Goal: Task Accomplishment & Management: Manage account settings

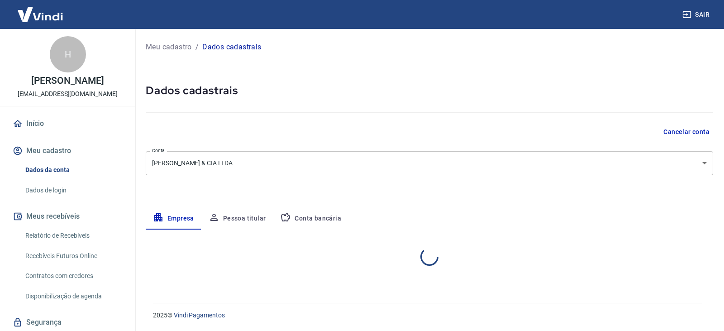
select select "MG"
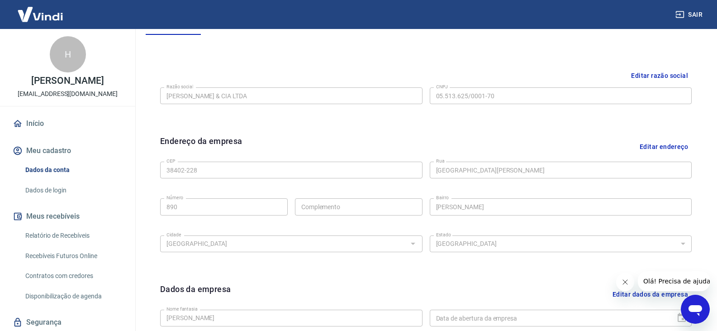
scroll to position [317, 0]
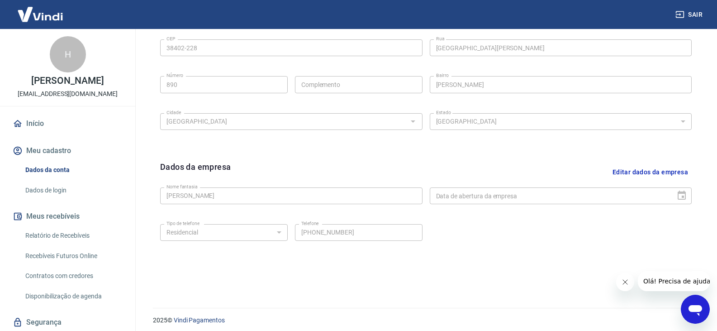
click at [661, 175] on button "Editar dados da empresa" at bounding box center [650, 172] width 83 height 23
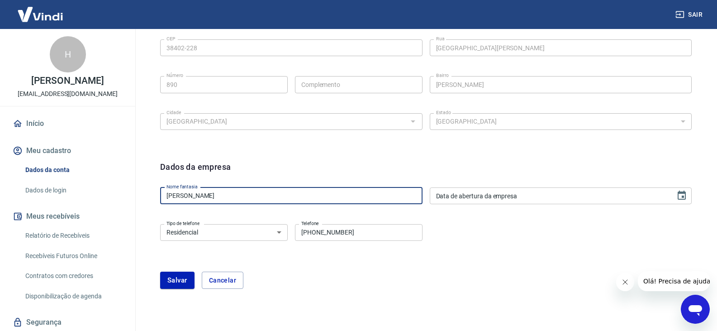
drag, startPoint x: 243, startPoint y: 201, endPoint x: 0, endPoint y: 171, distance: 244.4
type input "[PERSON_NAME] e Cia"
click at [472, 199] on input "DD/MM/YYYY" at bounding box center [550, 195] width 240 height 17
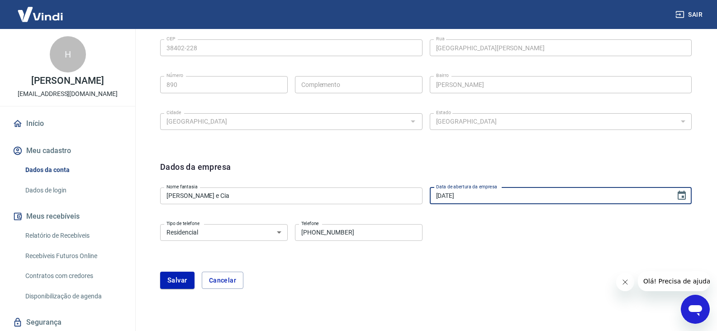
type input "[DATE]"
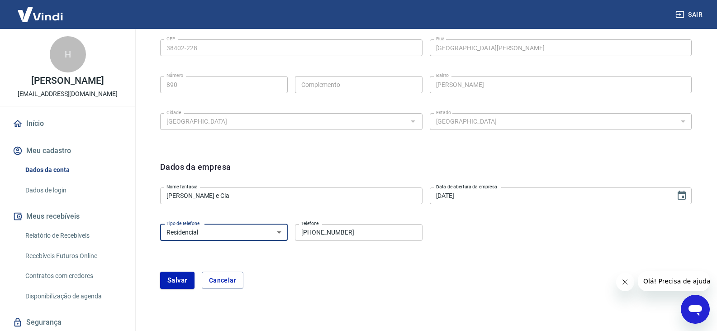
click at [257, 236] on select "Residencial Comercial" at bounding box center [224, 232] width 128 height 17
select select "business"
click at [160, 224] on select "Residencial Comercial" at bounding box center [224, 232] width 128 height 17
click at [333, 287] on div "[PERSON_NAME]" at bounding box center [426, 280] width 532 height 17
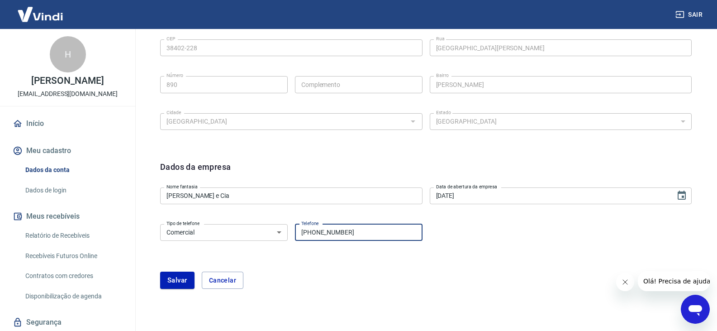
click at [375, 232] on input "[PHONE_NUMBER]" at bounding box center [359, 232] width 128 height 17
click at [213, 229] on select "Residencial Comercial" at bounding box center [224, 232] width 128 height 17
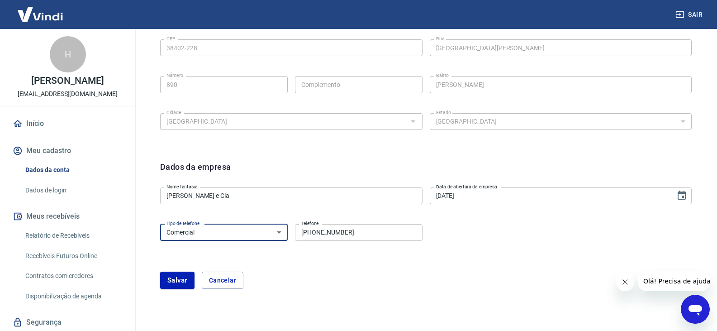
click at [362, 244] on div "Tipo de telefone Residencial Comercial Tipo de telefone Telefone [PHONE_NUMBER]…" at bounding box center [426, 238] width 532 height 37
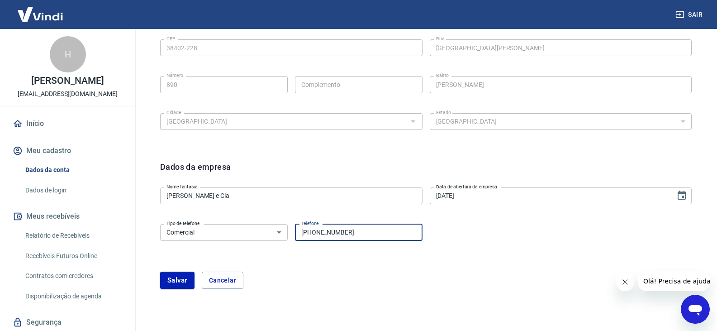
drag, startPoint x: 375, startPoint y: 232, endPoint x: 314, endPoint y: 233, distance: 60.6
click at [314, 233] on input "[PHONE_NUMBER]" at bounding box center [359, 232] width 128 height 17
type input "[PHONE_NUMBER]"
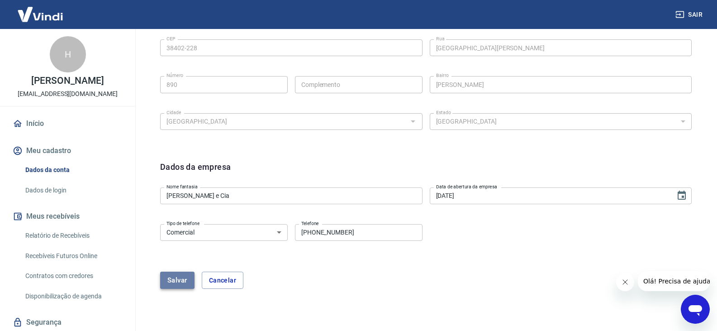
click at [187, 278] on button "Salvar" at bounding box center [177, 280] width 34 height 17
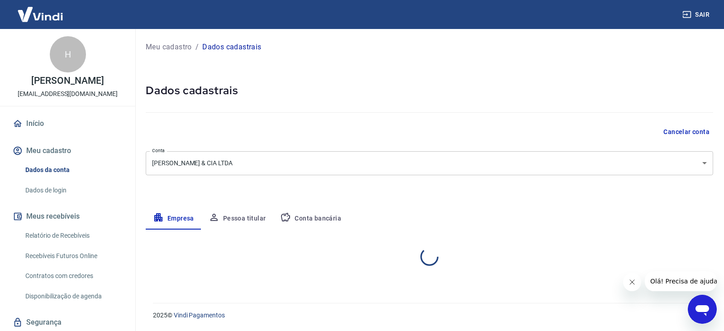
select select "MG"
select select "business"
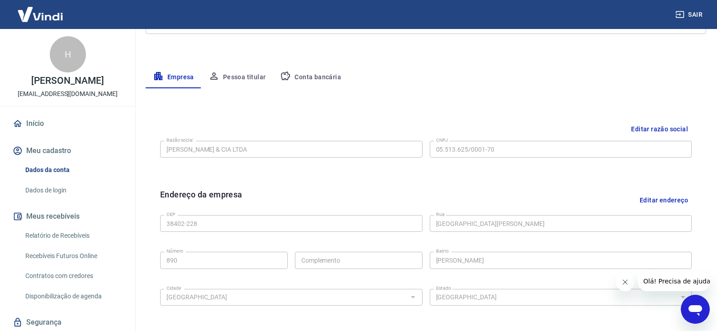
scroll to position [5, 0]
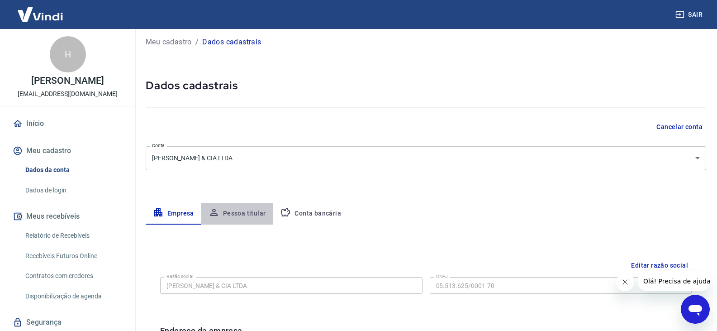
click at [238, 214] on button "Pessoa titular" at bounding box center [237, 214] width 72 height 22
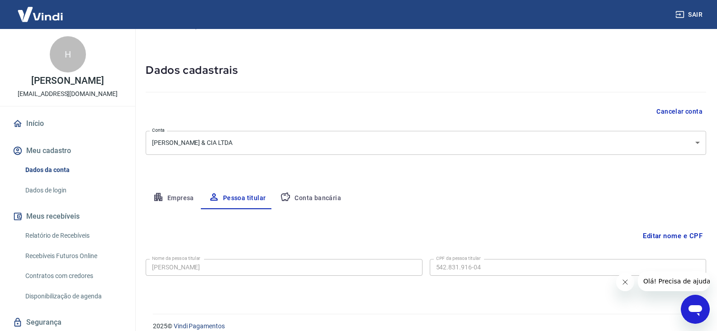
scroll to position [31, 0]
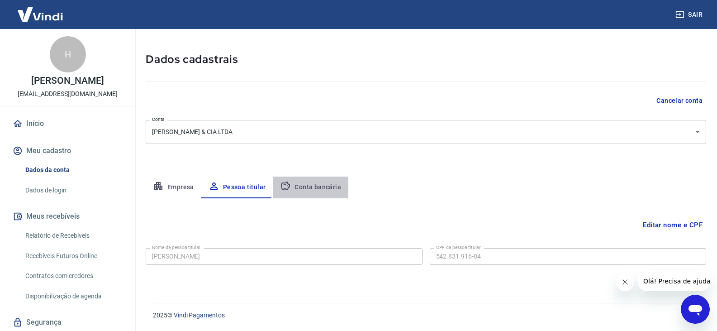
click at [304, 184] on button "Conta bancária" at bounding box center [311, 187] width 76 height 22
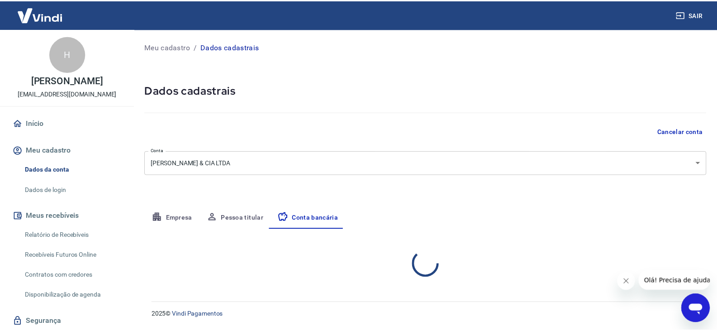
select select "1"
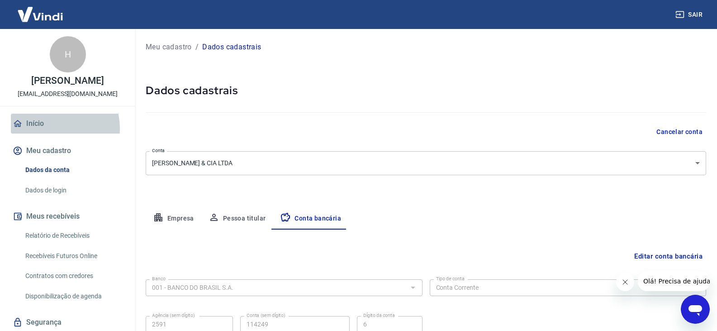
click at [47, 129] on link "Início" at bounding box center [68, 124] width 114 height 20
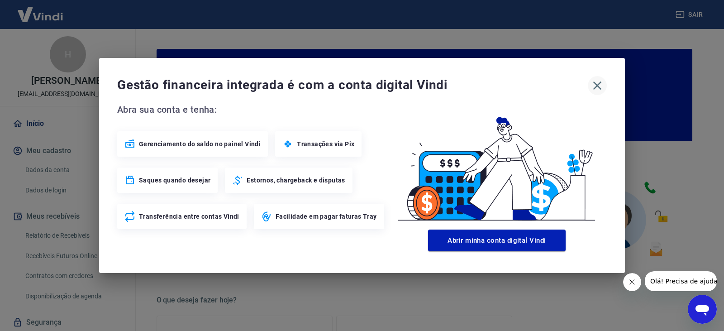
click at [601, 87] on icon "button" at bounding box center [597, 85] width 14 height 14
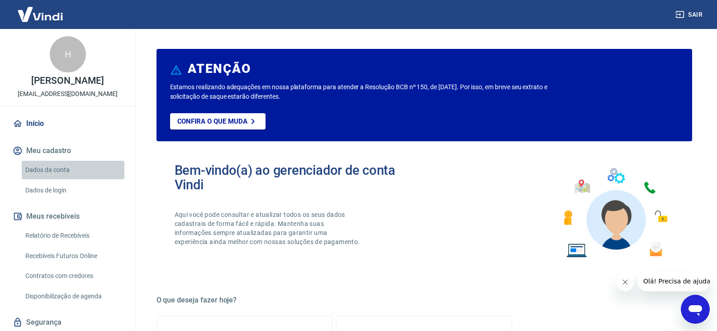
click at [81, 167] on link "Dados da conta" at bounding box center [73, 170] width 103 height 19
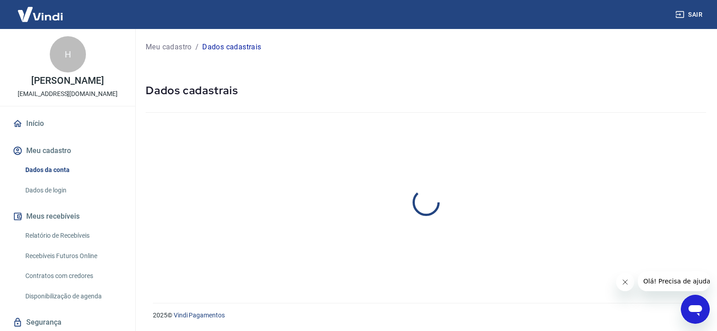
select select "MG"
select select "business"
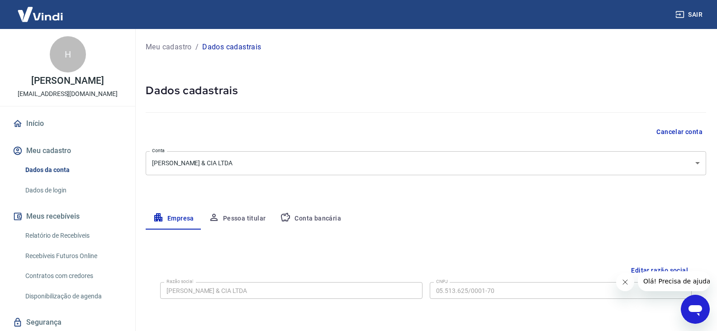
click at [56, 54] on div "H" at bounding box center [68, 54] width 36 height 36
click at [78, 85] on p "[PERSON_NAME]" at bounding box center [67, 81] width 72 height 10
click at [61, 196] on link "Dados de login" at bounding box center [73, 190] width 103 height 19
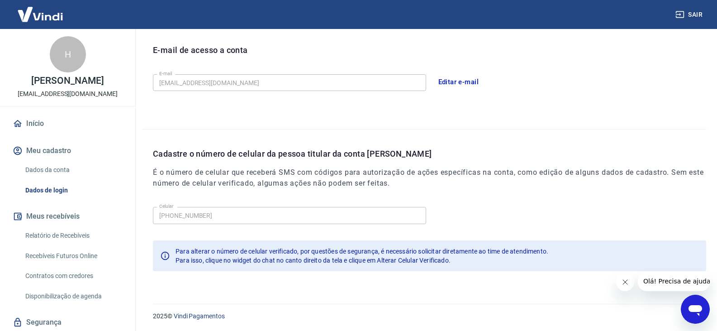
scroll to position [249, 0]
